Goal: Task Accomplishment & Management: Manage account settings

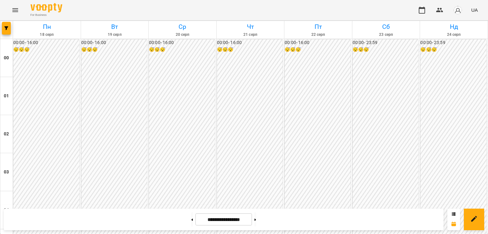
scroll to position [604, 0]
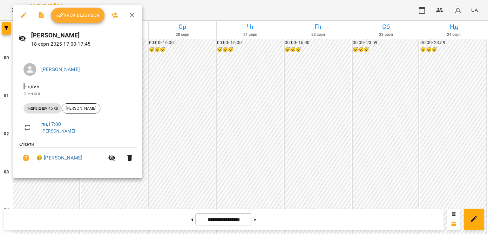
click at [86, 17] on span "Урок відбувся" at bounding box center [77, 15] width 43 height 8
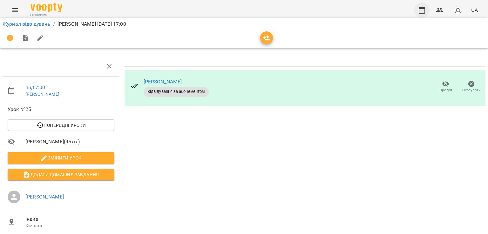
click at [424, 11] on icon "button" at bounding box center [422, 10] width 8 height 8
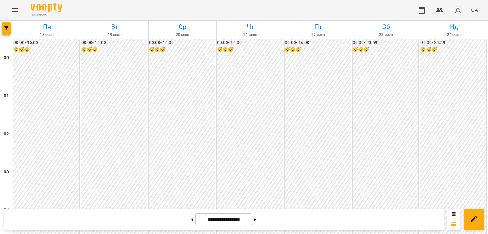
scroll to position [667, 0]
click at [256, 219] on icon at bounding box center [256, 220] width 2 height 3
type input "**********"
